Goal: Communication & Community: Answer question/provide support

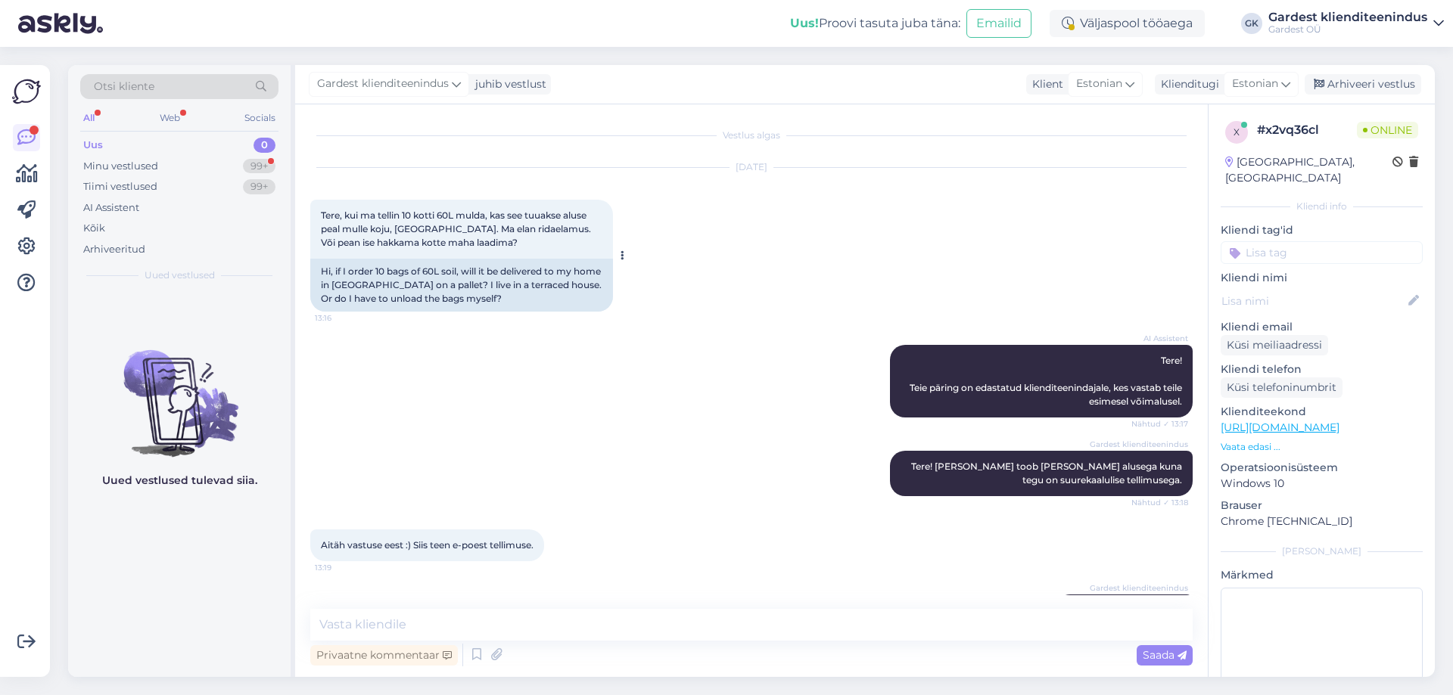
scroll to position [48, 0]
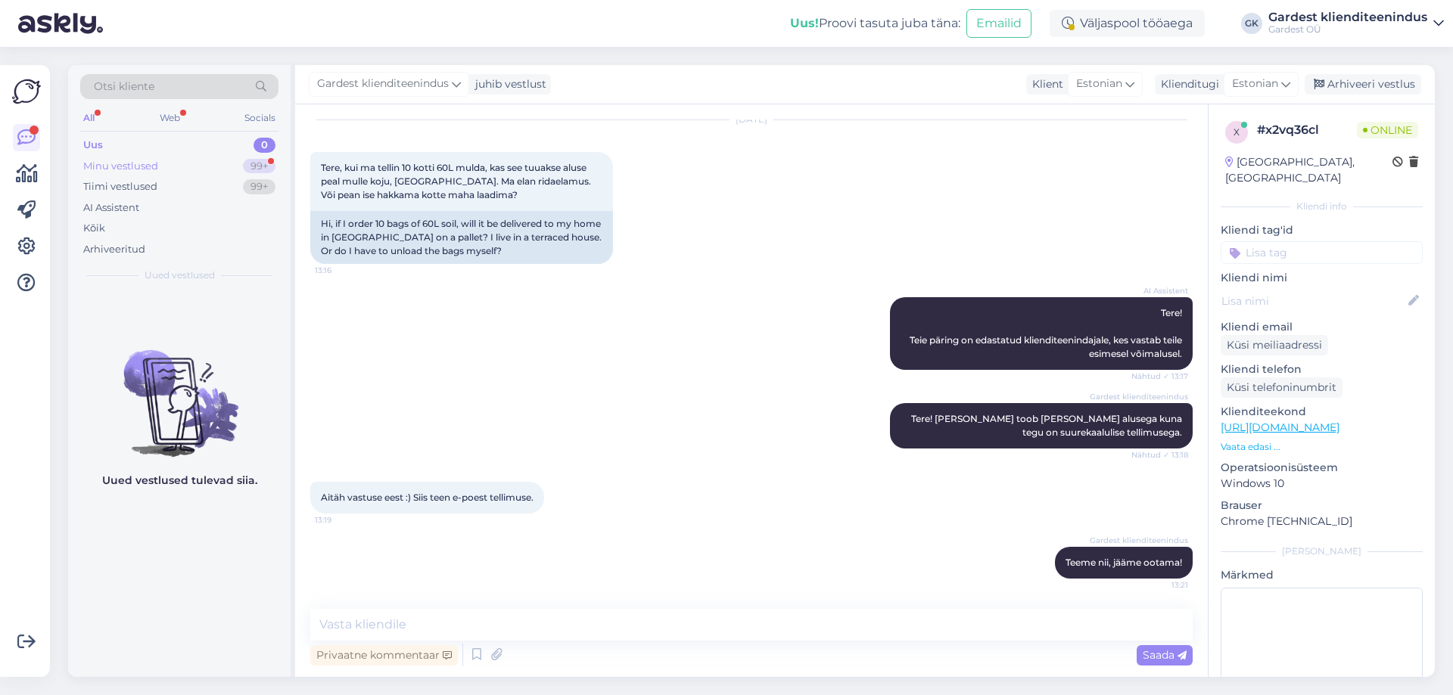
click at [223, 165] on div "Minu vestlused 99+" at bounding box center [179, 166] width 198 height 21
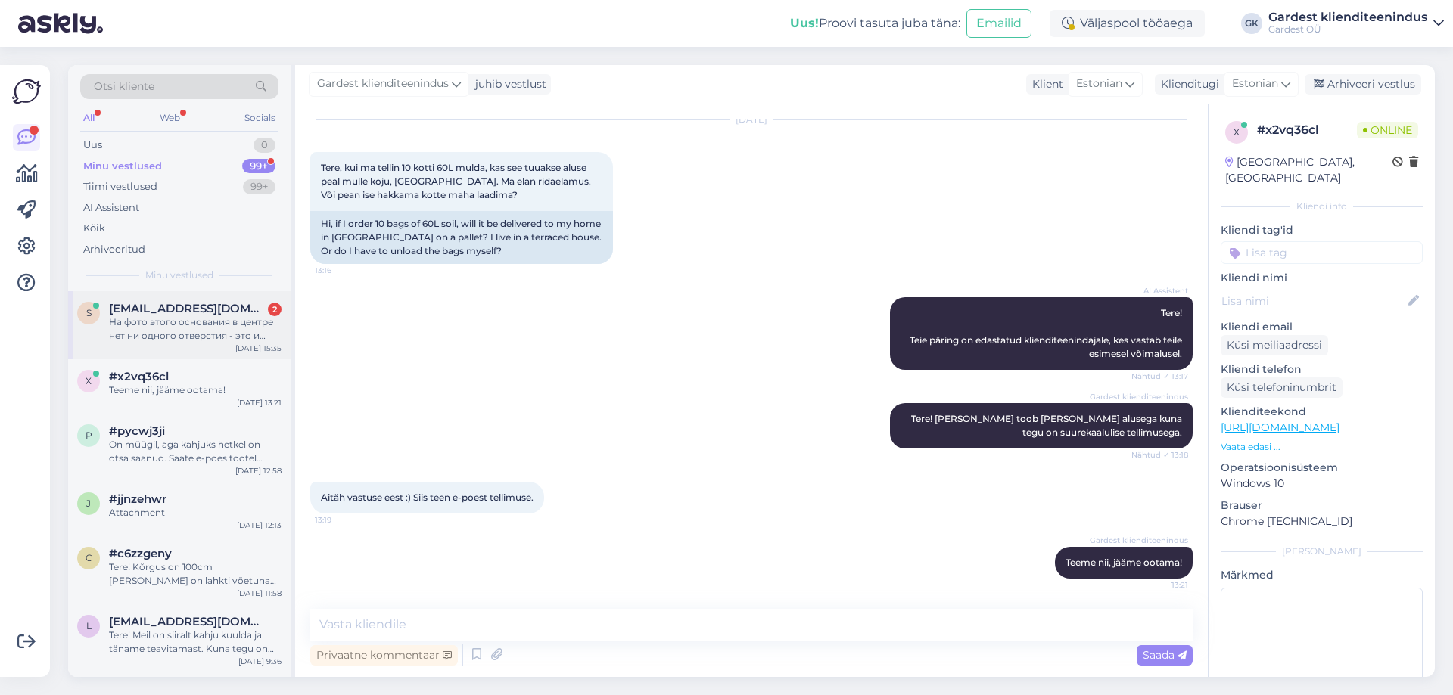
click at [191, 340] on div "На фото этого основания в центре нет ни одного отверстия - это и вызывает вопро…" at bounding box center [195, 329] width 173 height 27
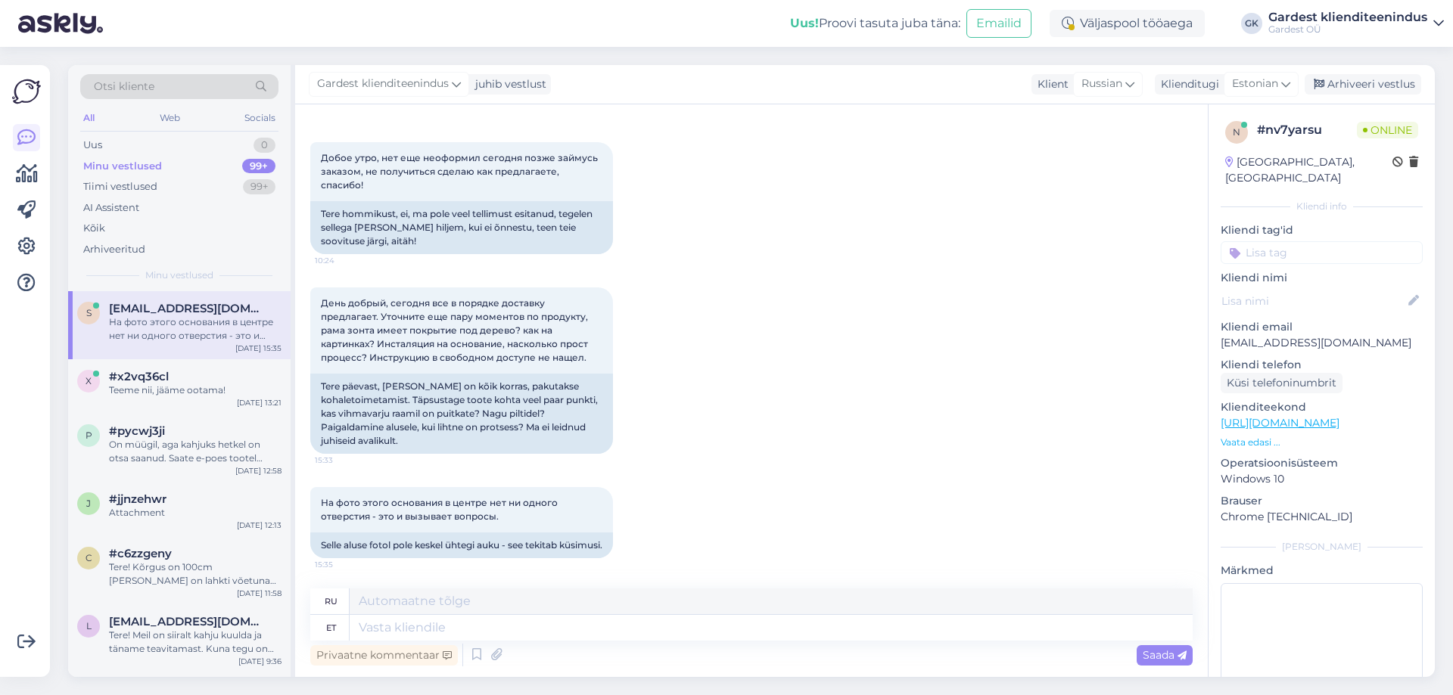
scroll to position [4720, 0]
click at [466, 638] on textarea at bounding box center [771, 628] width 843 height 26
type textarea "Tere,"
type textarea "Привет,"
type textarea "Tere, suurepärane"
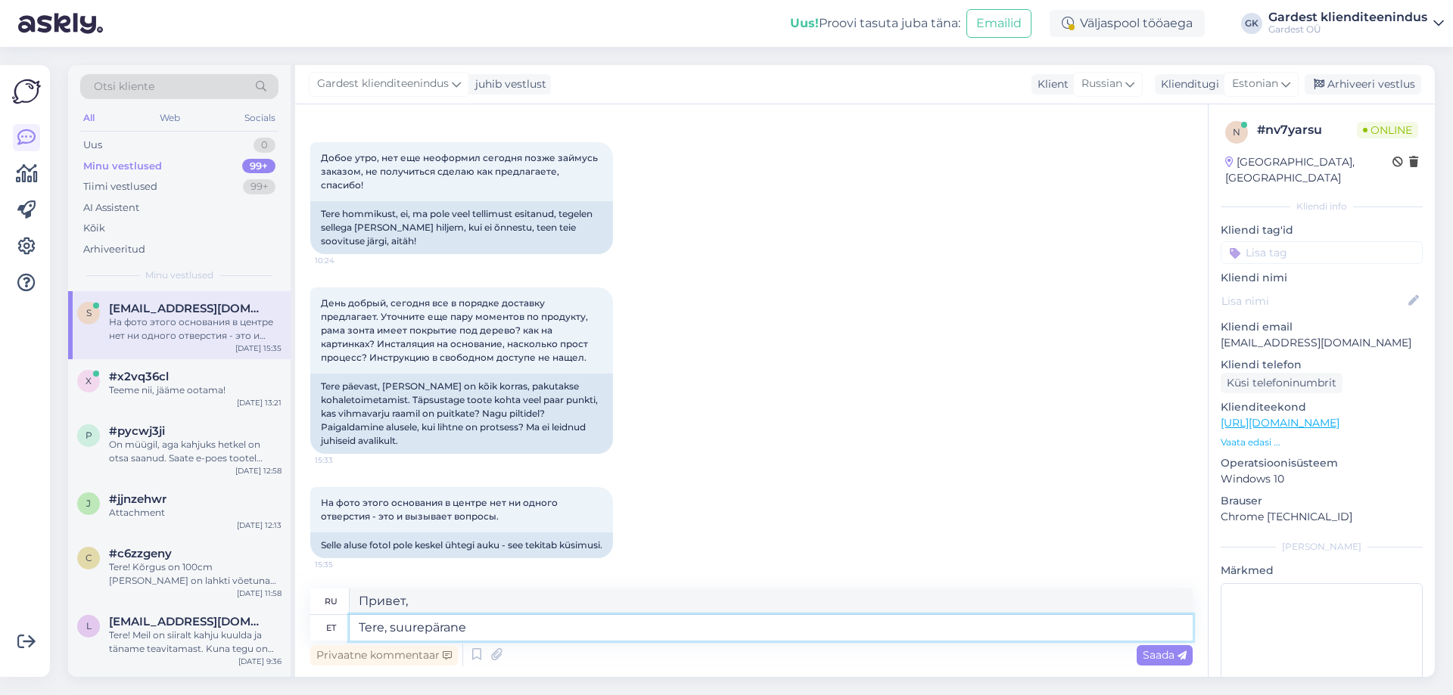
type textarea "Привет, отлично."
type textarea "Tere, suurepärane kuulda"
type textarea "Привет, приятно слышать."
type textarea "Tere, suurepärane kuulda. Täpsustame"
type textarea "Привет, рад это слышать. Давайте проясним ситуацию."
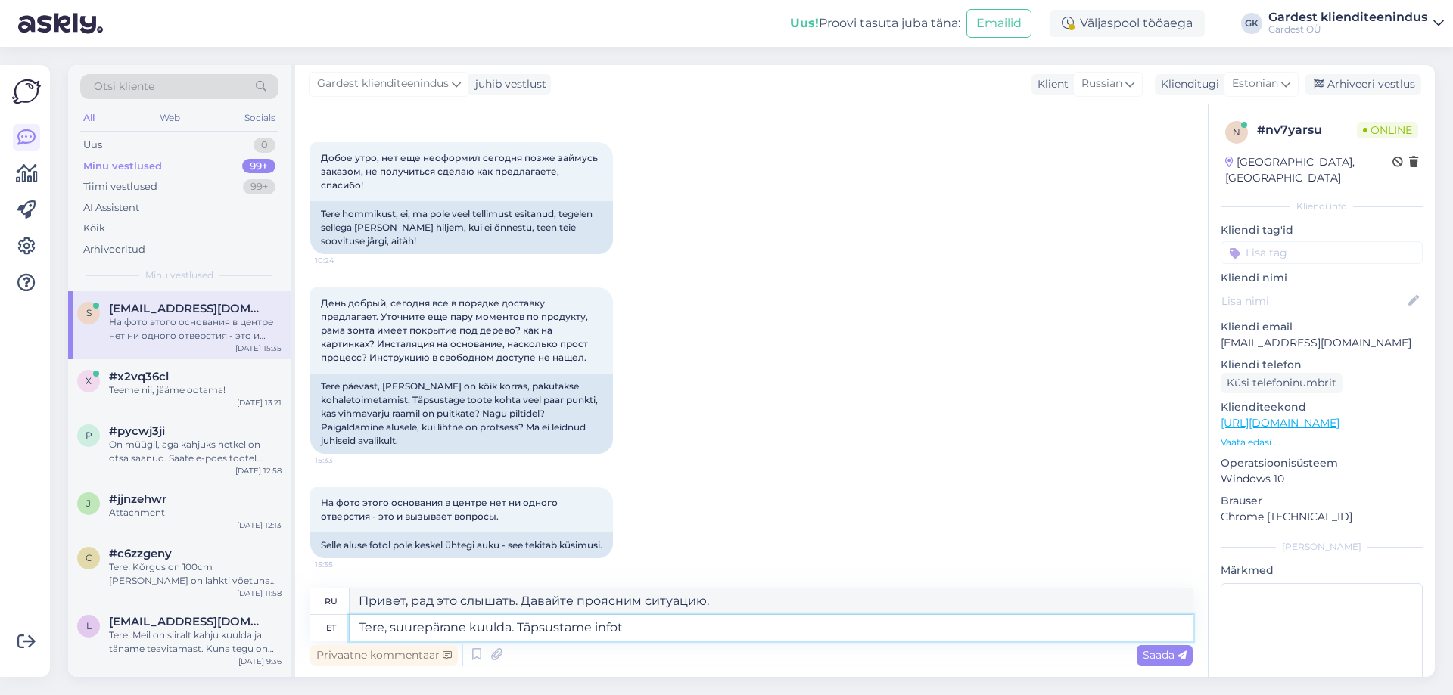
type textarea "Tere, suurepärane kuulda. Täpsustame infot s"
type textarea "Привет, рад слышать. Мы уточним информацию."
type textarea "Tere, suurepärane kuulda. Täpsustame infot saalitöötajalt ni"
type textarea "Привет, приятно слышать. Мы уточним информацию у персонала зала."
type textarea "Tere, suurepärane kuulda. Täpsustame infot saalitöötajalt ning a"
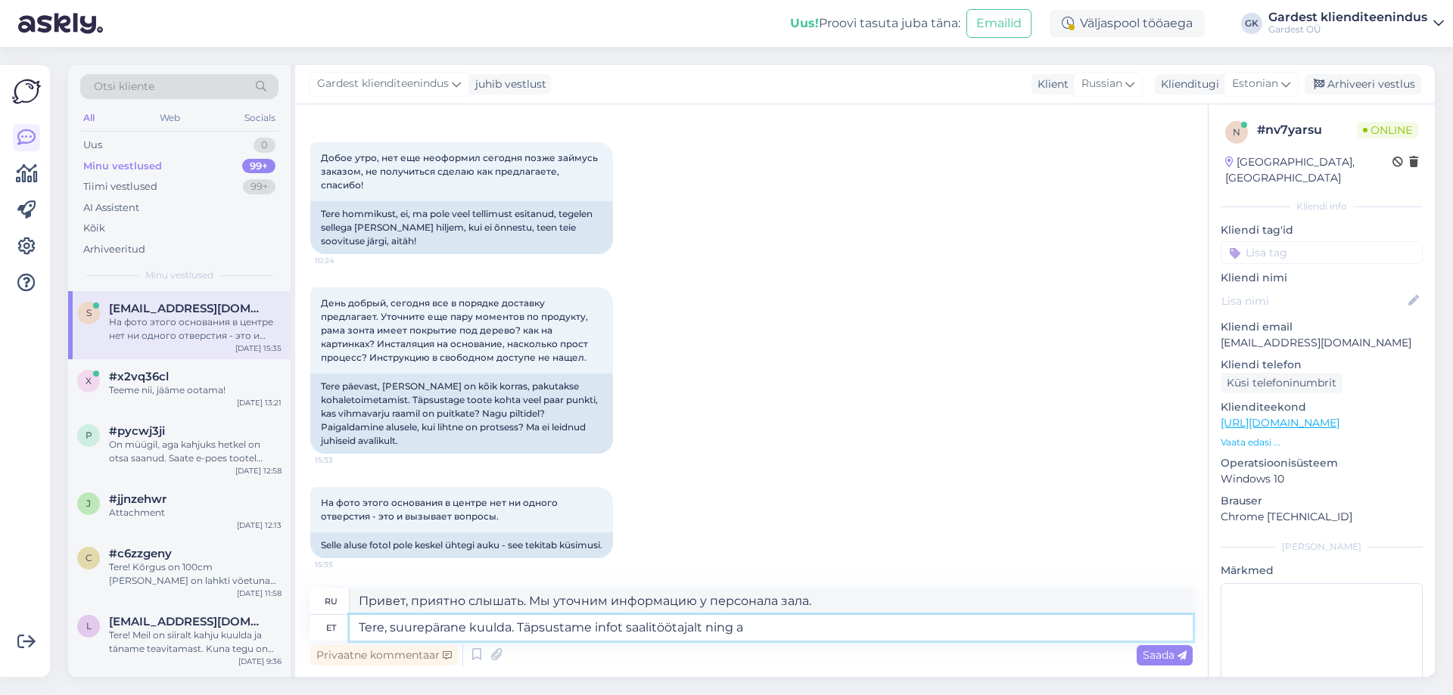
type textarea "Здравствуйте, приятно слышать. Мы уточним информацию у персонала зала."
type textarea "Tere, suurepärane kuulda. Täpsustame infot saalitöötajalt ning anname"
type textarea "Здравствуйте, приятно слышать. Мы уточним информацию у персонала зала и передад…"
type textarea "Tere, suurepärane kuulda. Täpsustame infot saalitöötajalt ning anname Teile tea…"
type textarea "Привет, приятно слышать. Мы уточним информацию у персонала зала и сообщим вам."
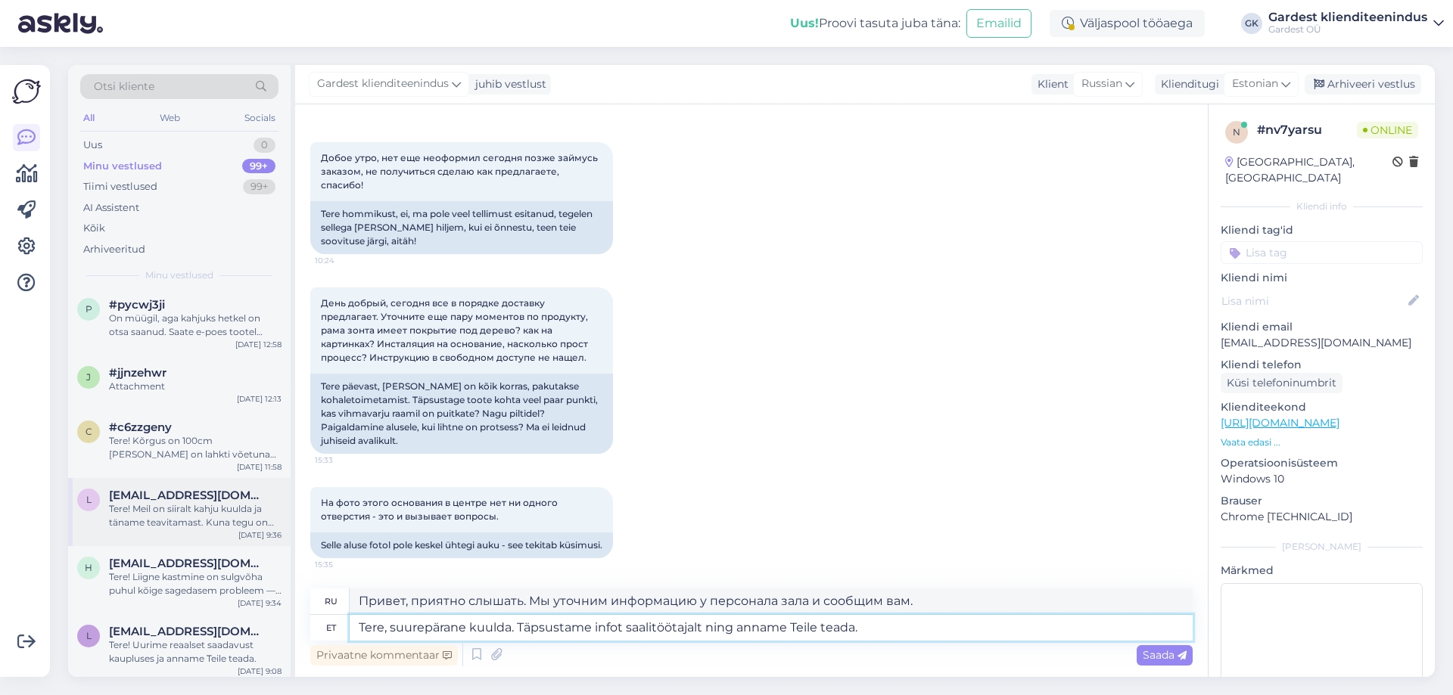
scroll to position [151, 0]
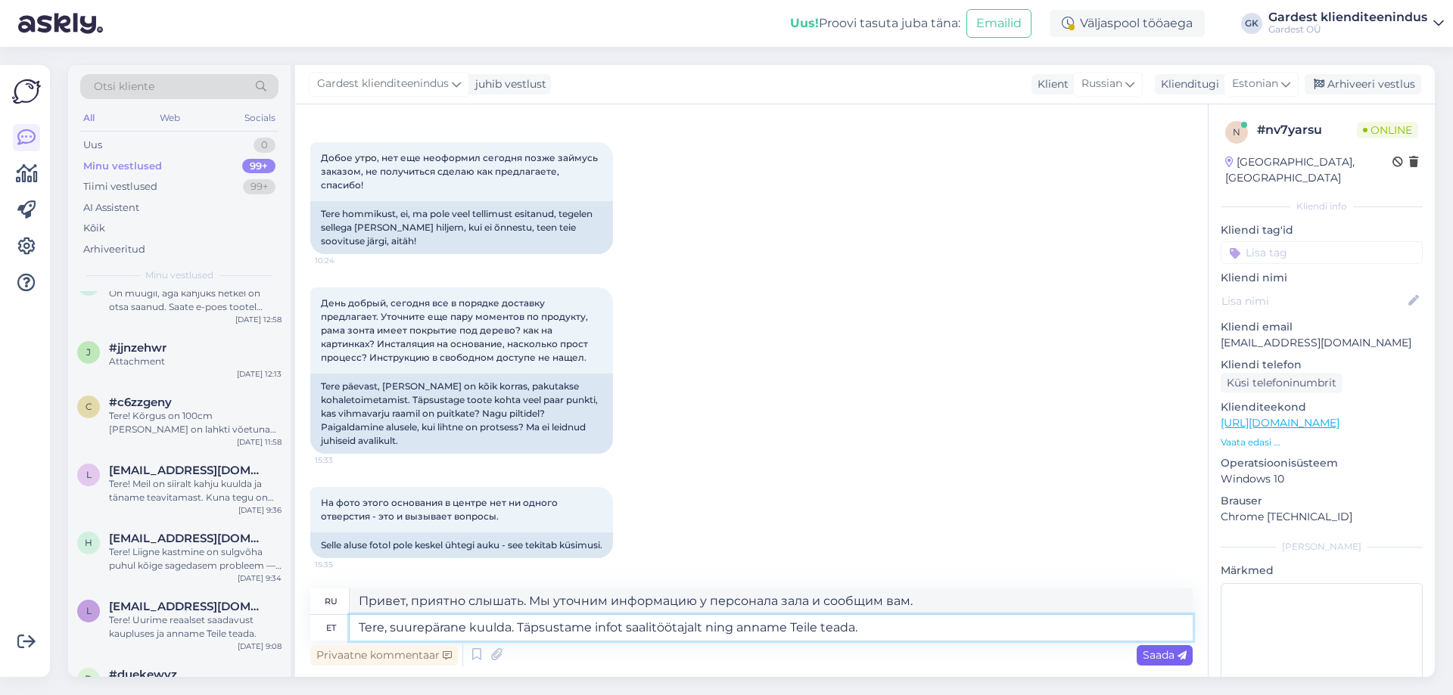
type textarea "Tere, suurepärane kuulda. Täpsustame infot saalitöötajalt ning anname Teile tea…"
click at [1175, 654] on span "Saada" at bounding box center [1165, 656] width 44 height 14
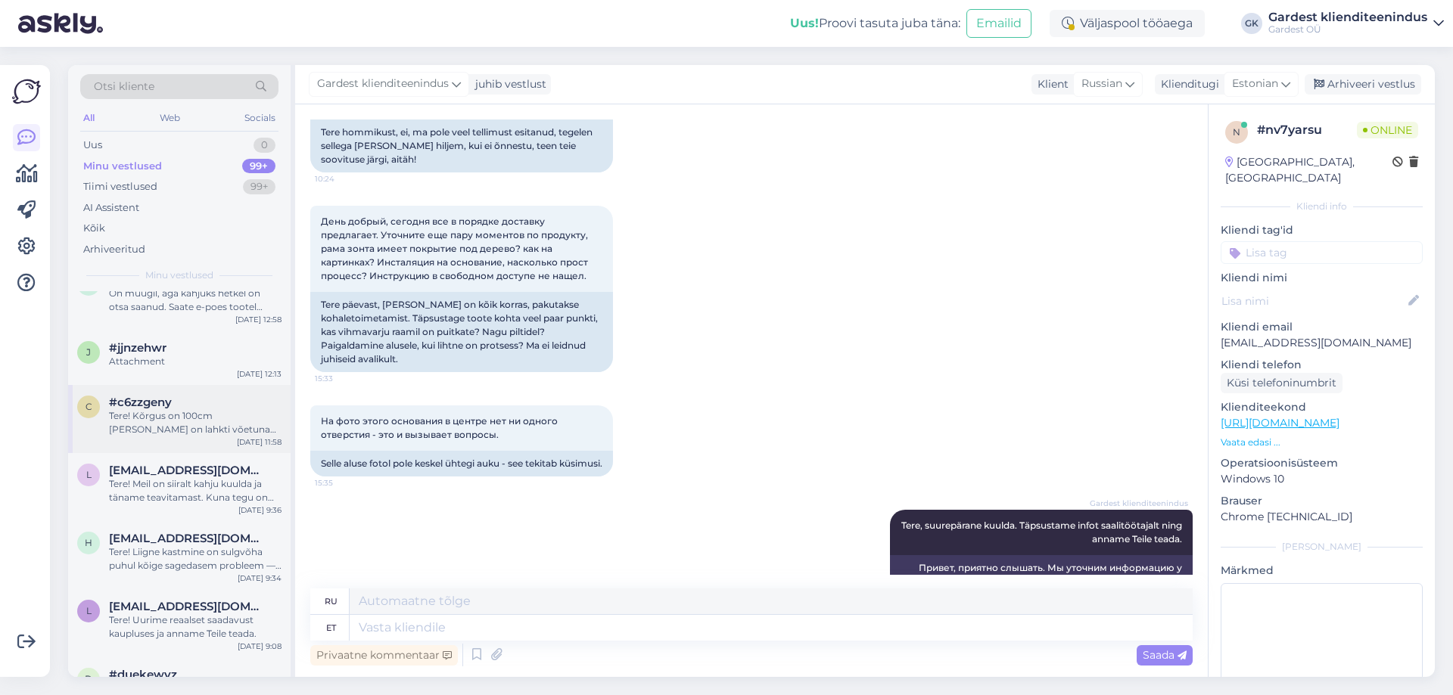
scroll to position [4838, 0]
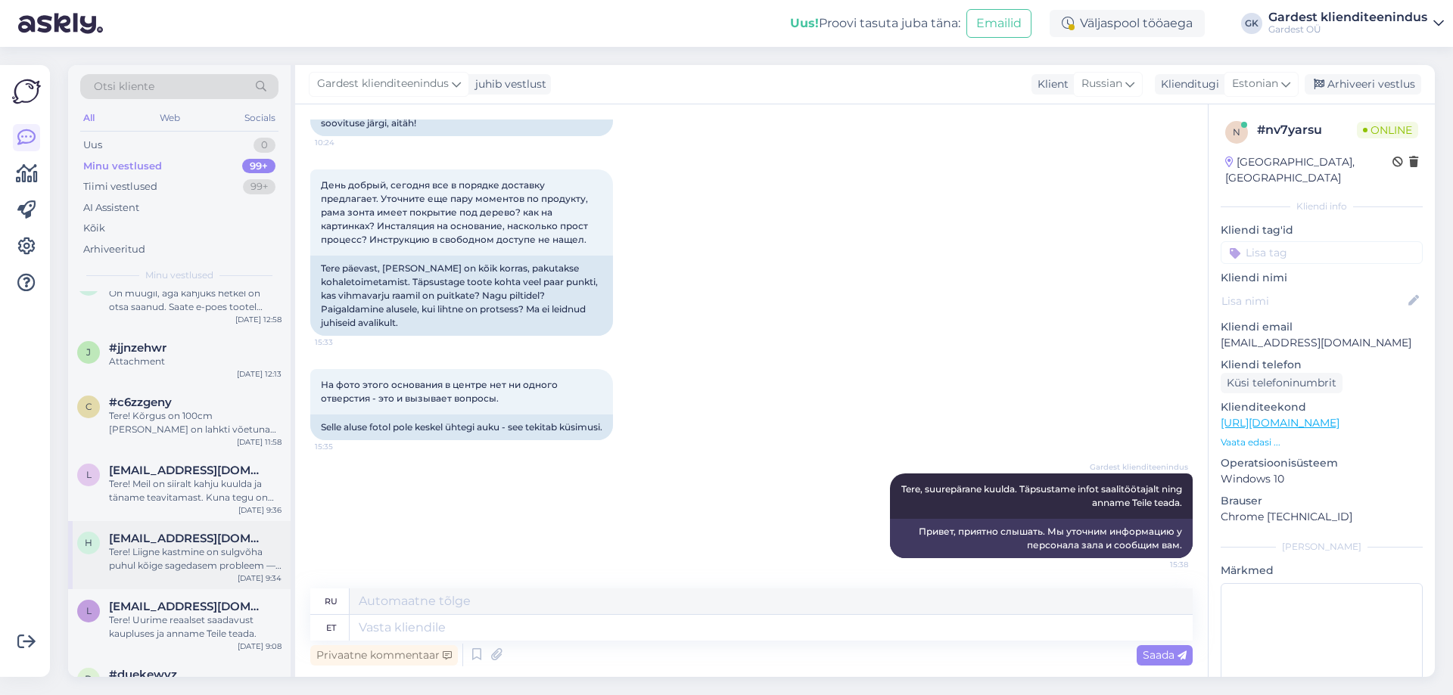
click at [160, 550] on div "Tere! Liigne kastmine on sulgvõha puhul kõige sagedasem probleem — juured võiva…" at bounding box center [195, 559] width 173 height 27
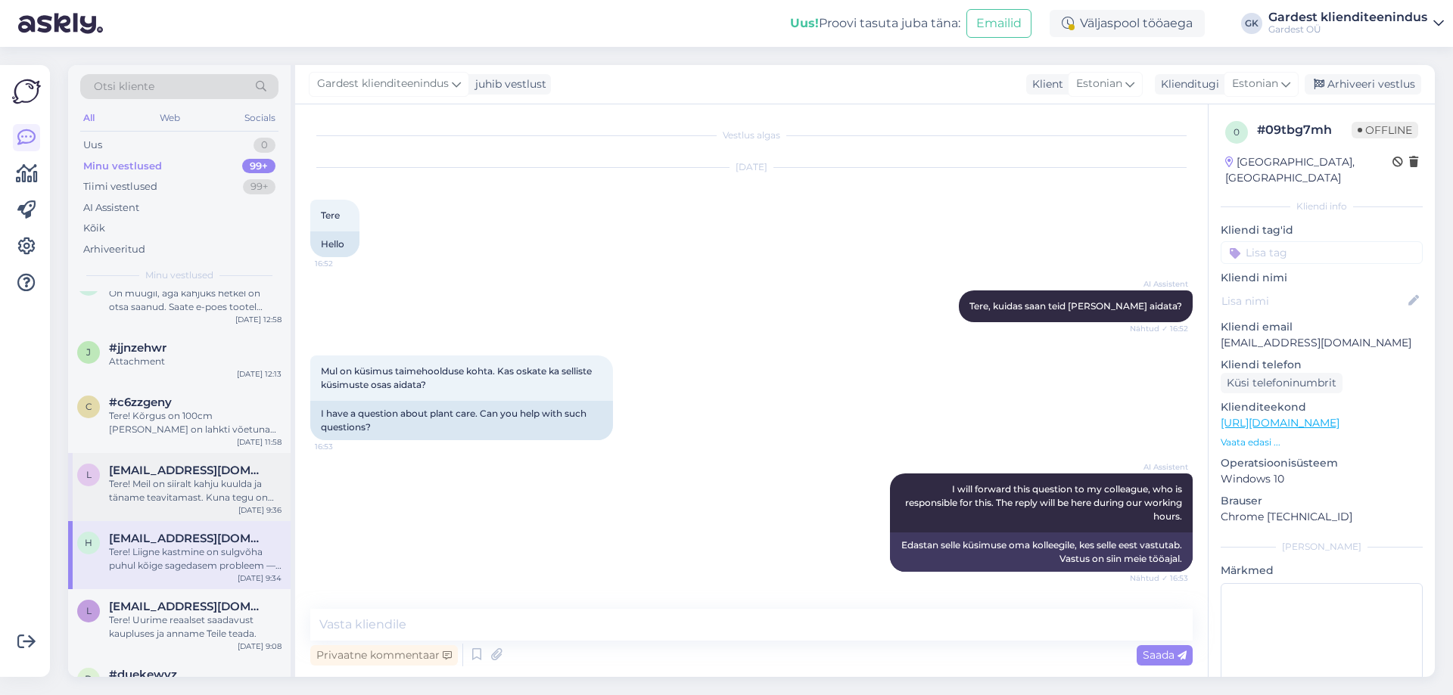
scroll to position [549, 0]
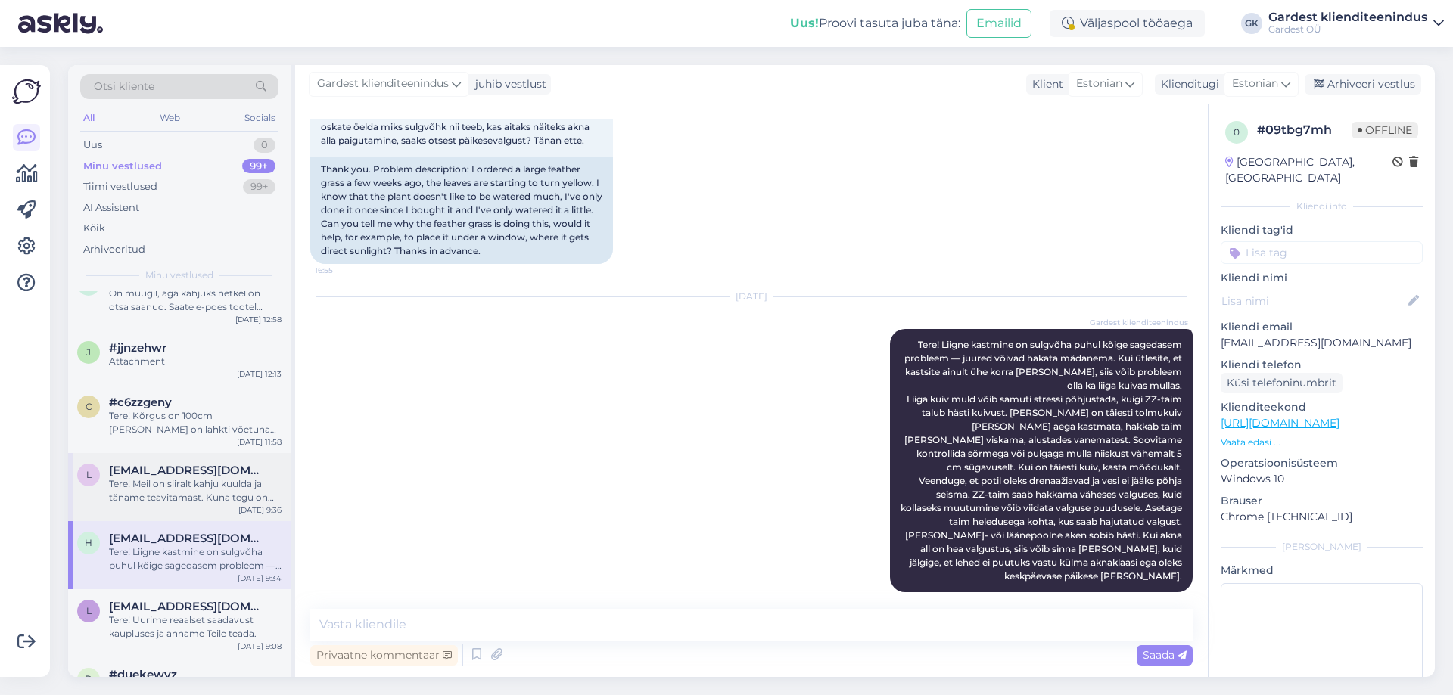
click at [165, 497] on div "Tere! Meil on siiralt kahju kuulda ja täname teavitamast. Kuna tegu on kaupluse…" at bounding box center [195, 490] width 173 height 27
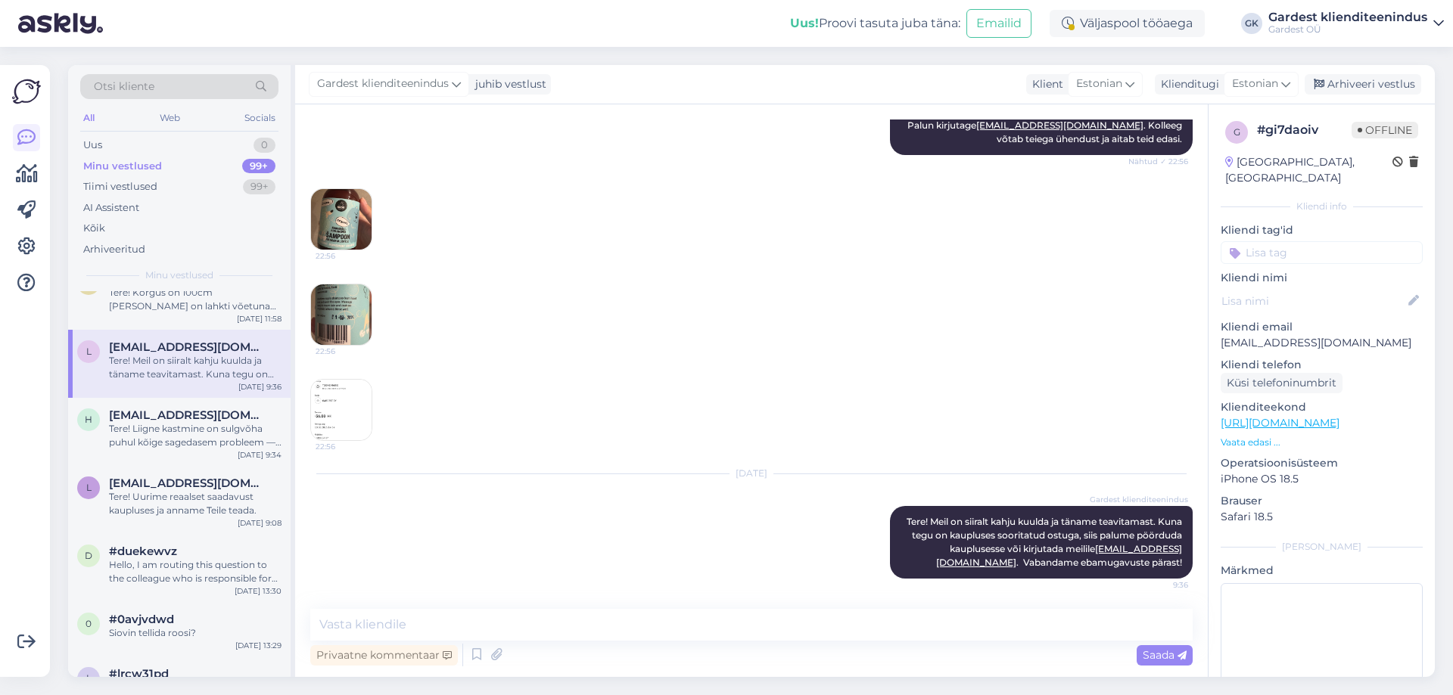
scroll to position [303, 0]
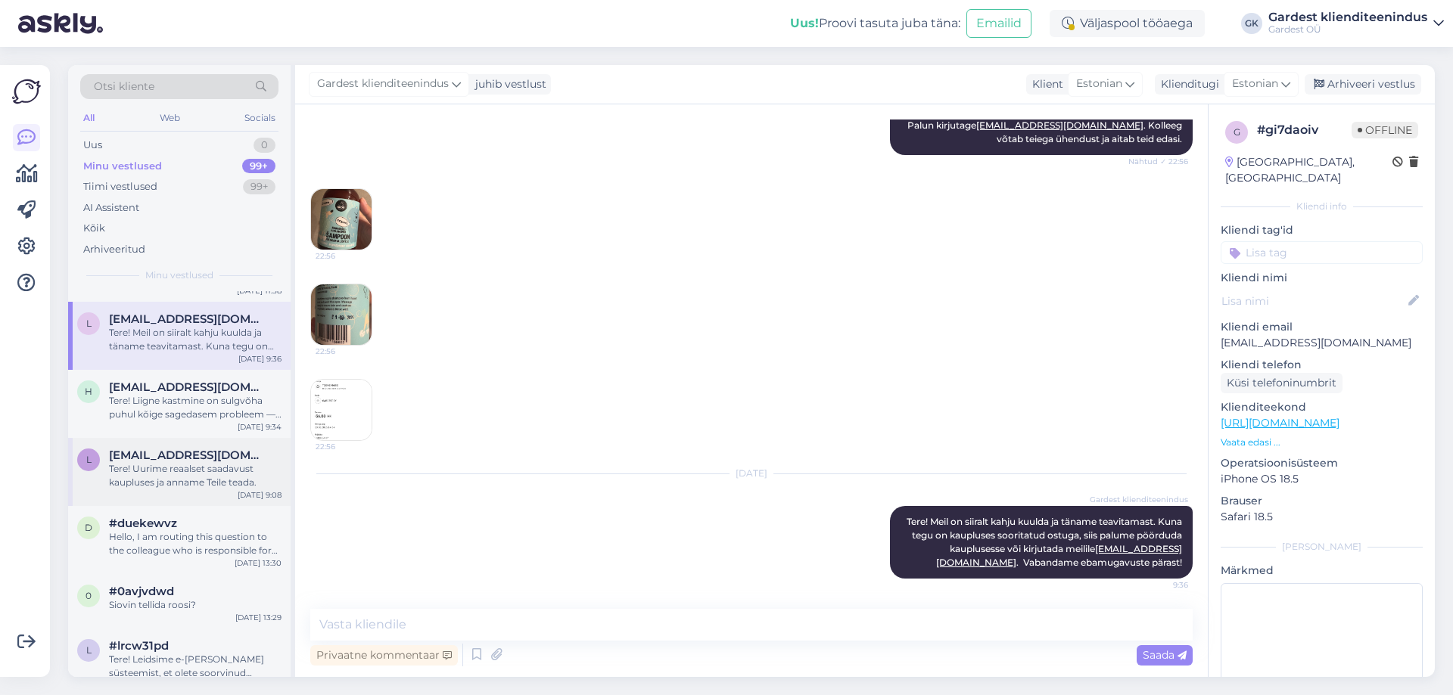
click at [174, 468] on div "Tere! Uurime reaalset saadavust kaupluses ja anname Teile teada." at bounding box center [195, 475] width 173 height 27
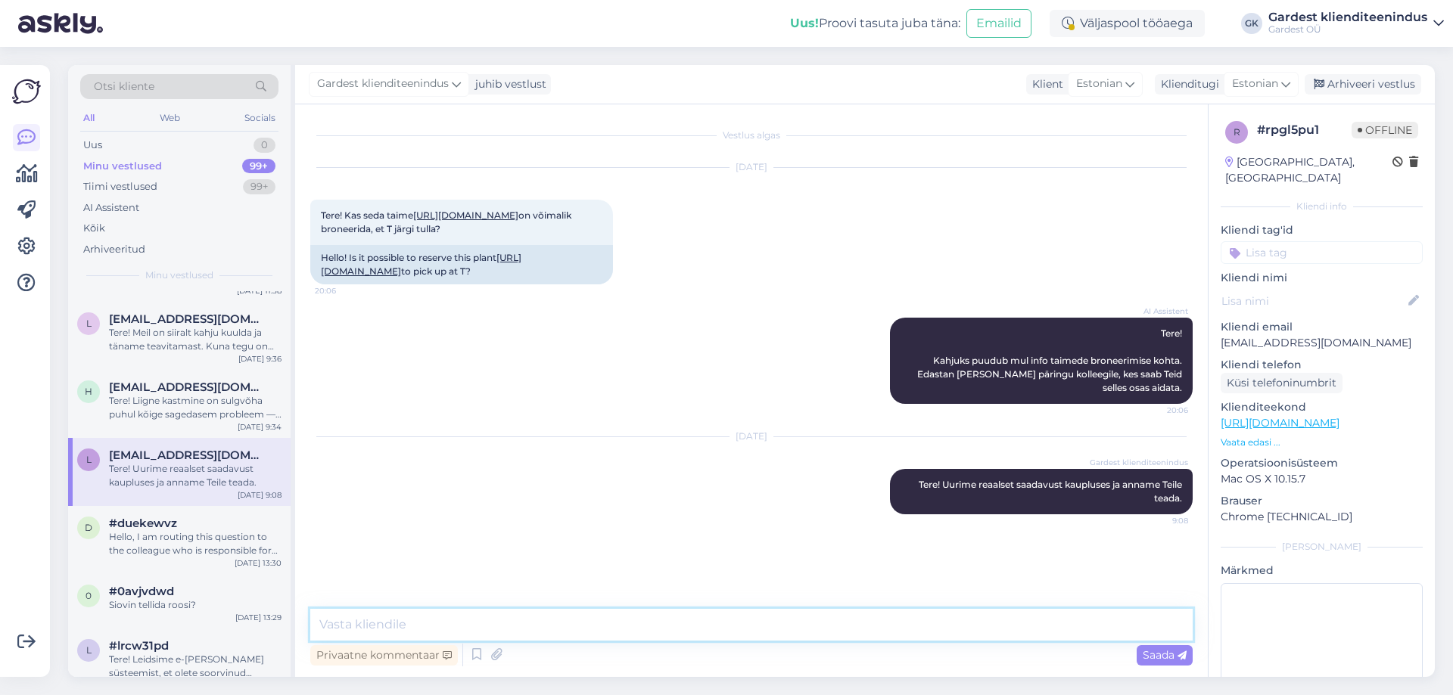
click at [685, 621] on textarea at bounding box center [751, 625] width 882 height 32
paste textarea "[URL][DOMAIN_NAME]"
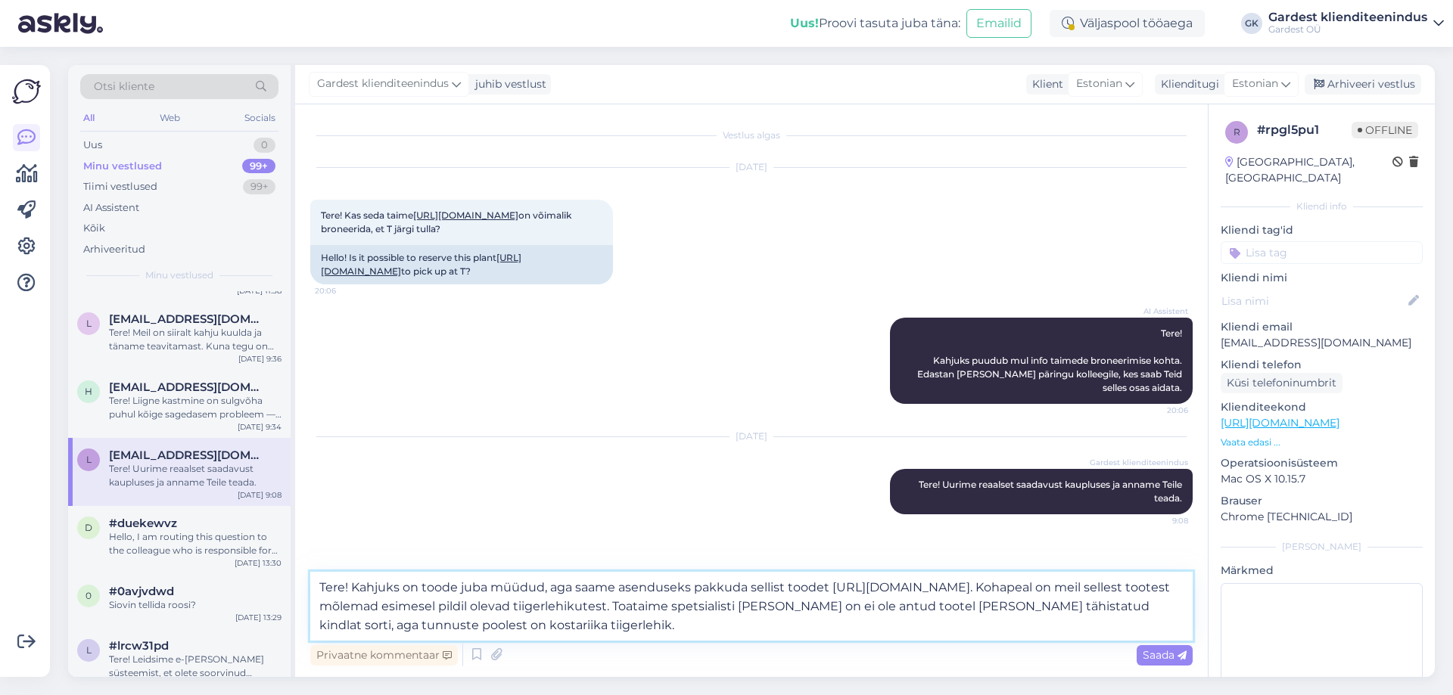
click at [579, 602] on textarea "Tere! Kahjuks on toode juba müüdud, aga saame asenduseks pakkuda sellist toodet…" at bounding box center [751, 606] width 882 height 69
type textarea "Tere! Kahjuks on toode juba müüdud, aga saame asenduseks pakkuda sellist toodet…"
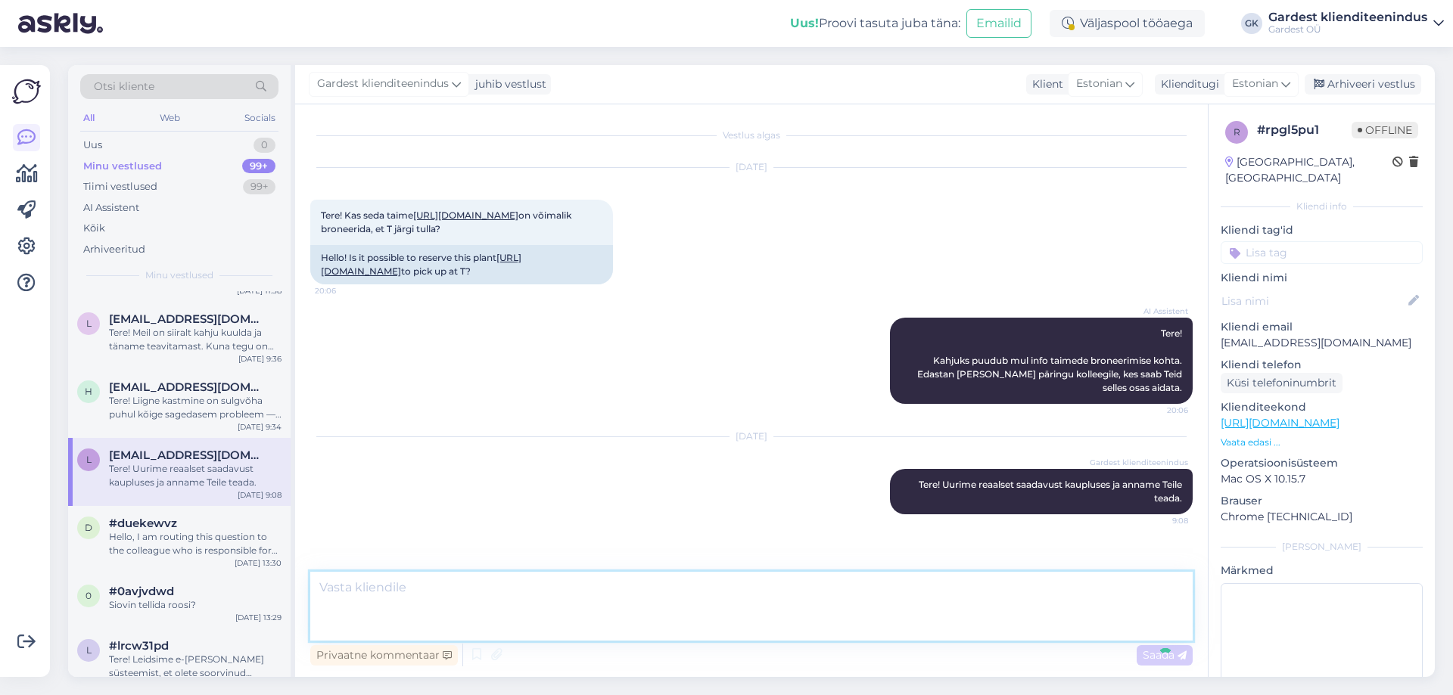
scroll to position [110, 0]
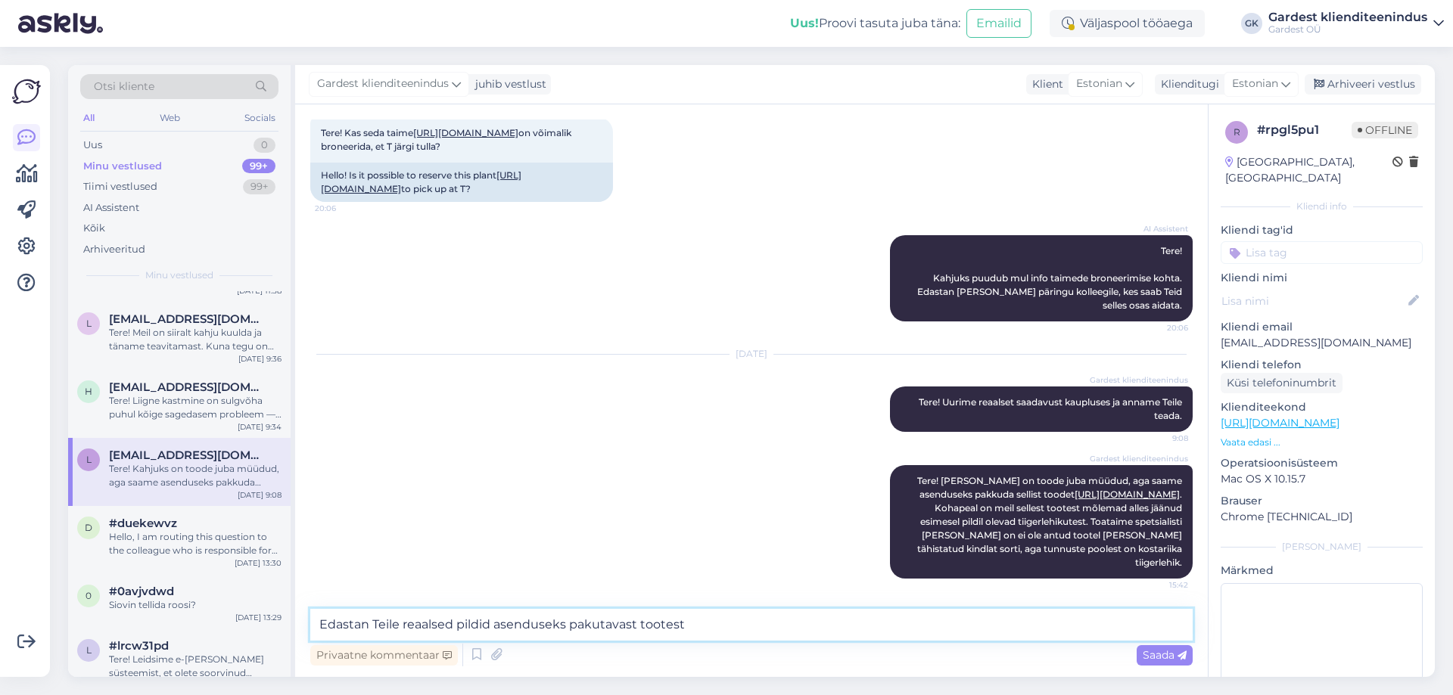
type textarea "Edastan Teile reaalsed pildid asenduseks pakutavast tootest."
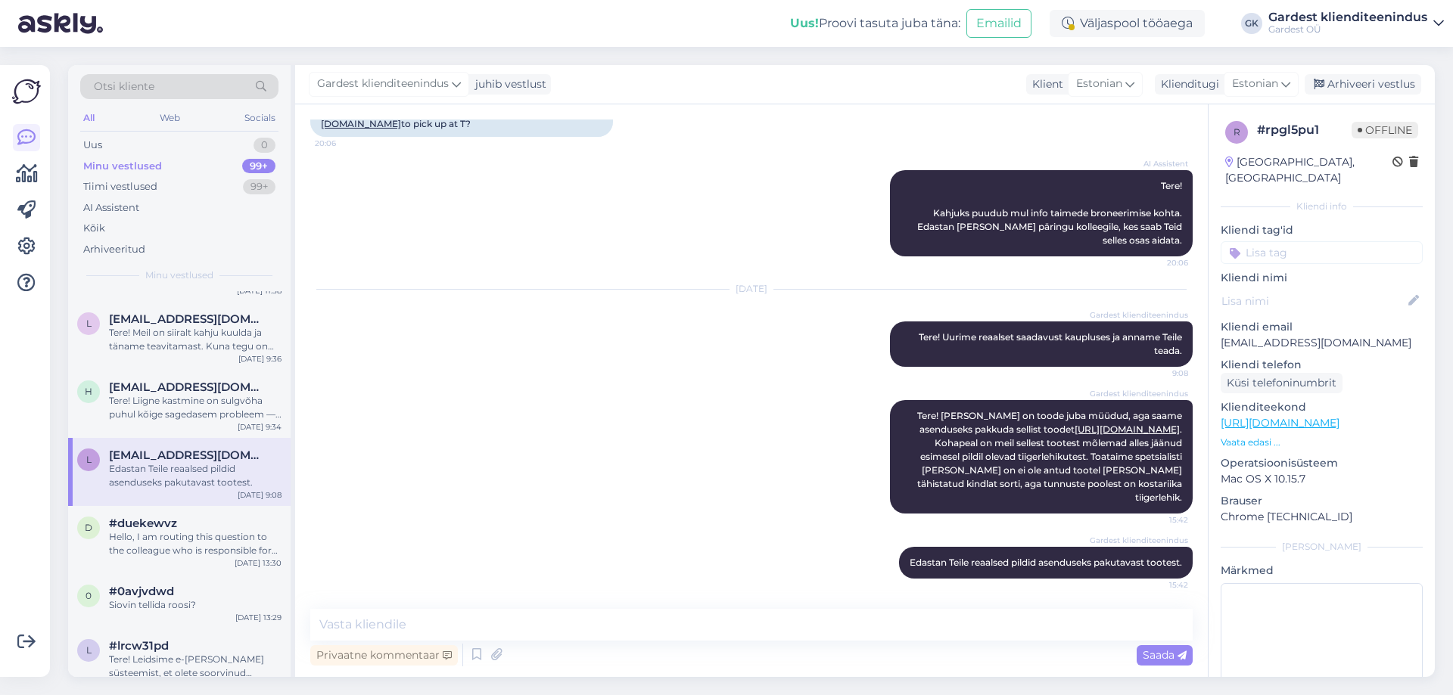
scroll to position [0, 0]
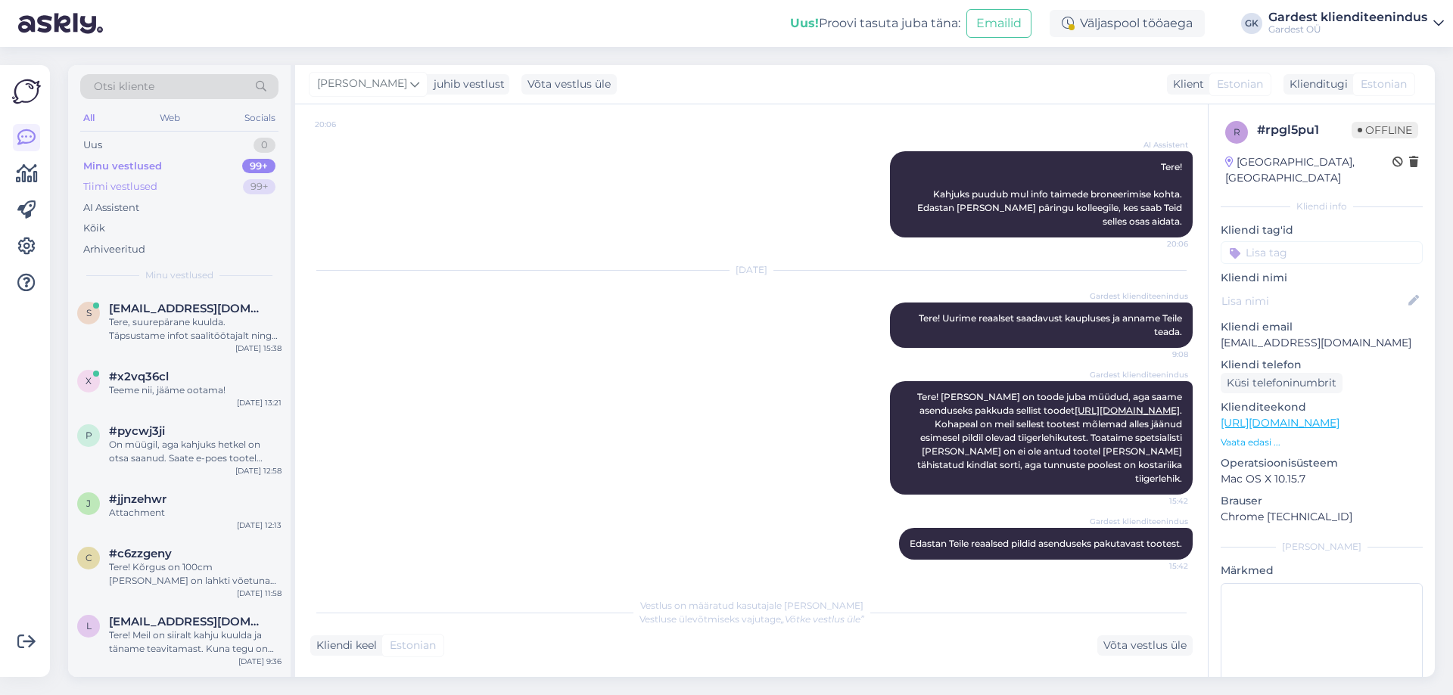
click at [97, 188] on div "Tiimi vestlused" at bounding box center [120, 186] width 74 height 15
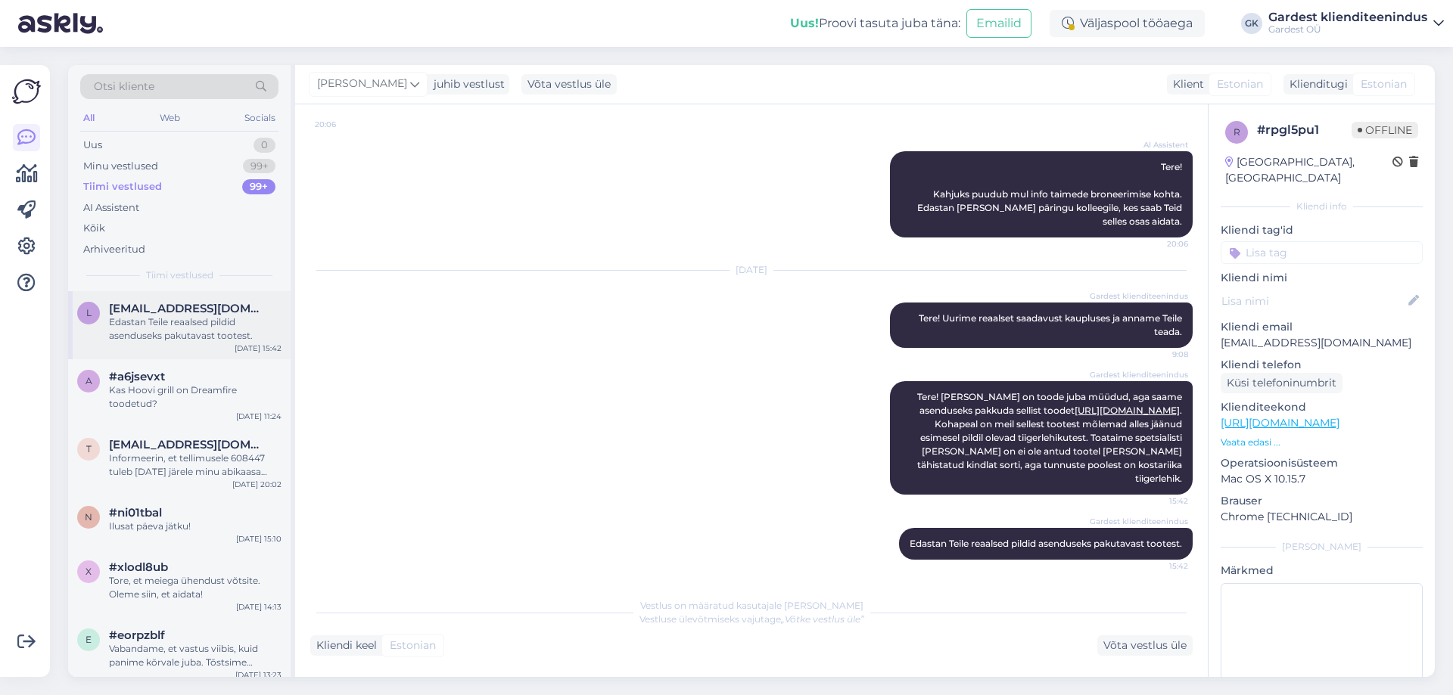
click at [191, 316] on div "Edastan Teile reaalsed pildid asenduseks pakutavast tootest." at bounding box center [195, 329] width 173 height 27
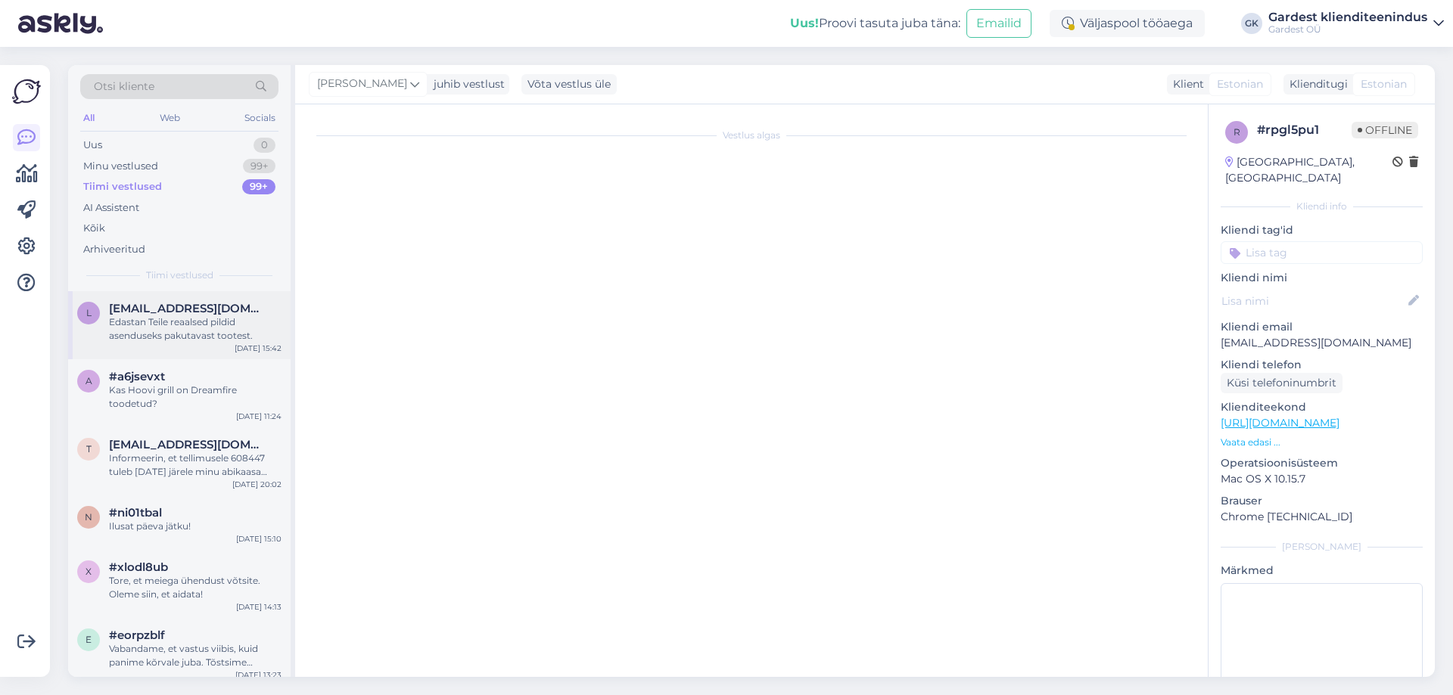
scroll to position [194, 0]
